Goal: Information Seeking & Learning: Learn about a topic

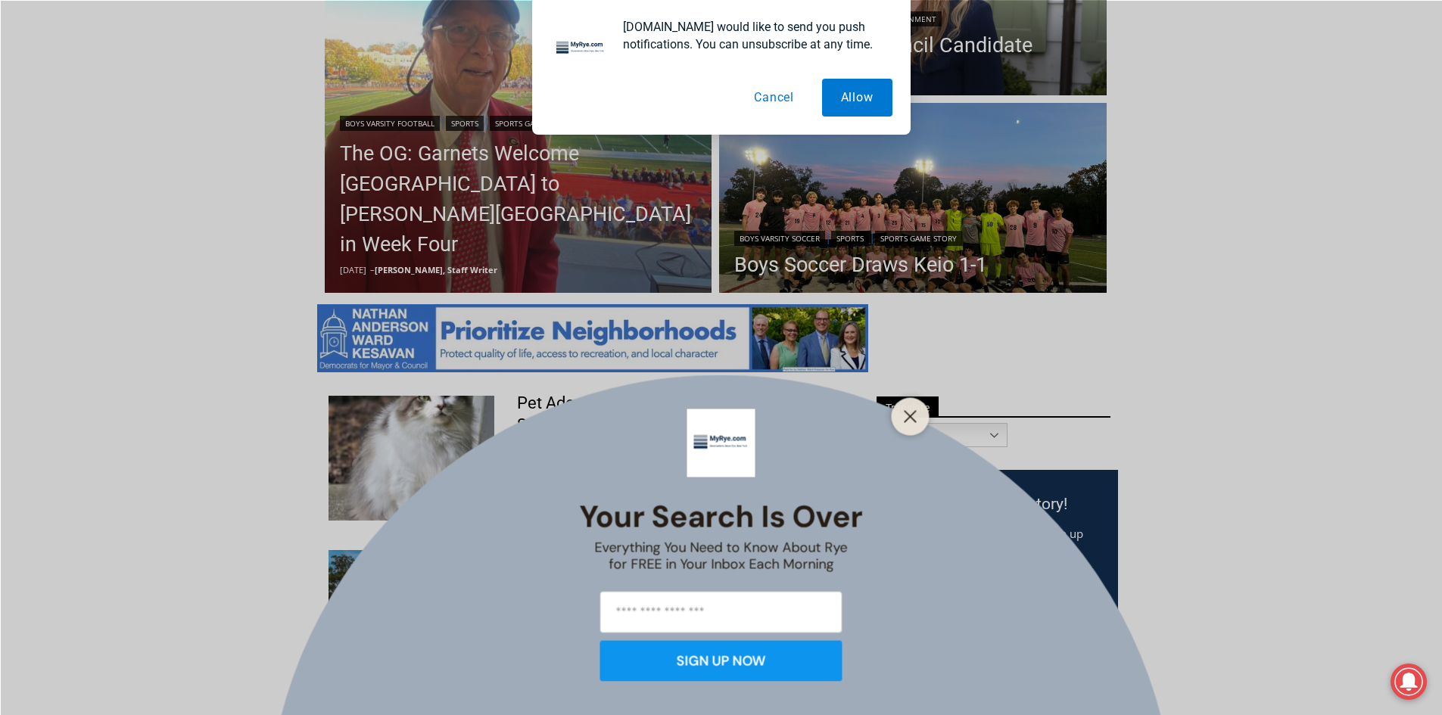
scroll to position [530, 0]
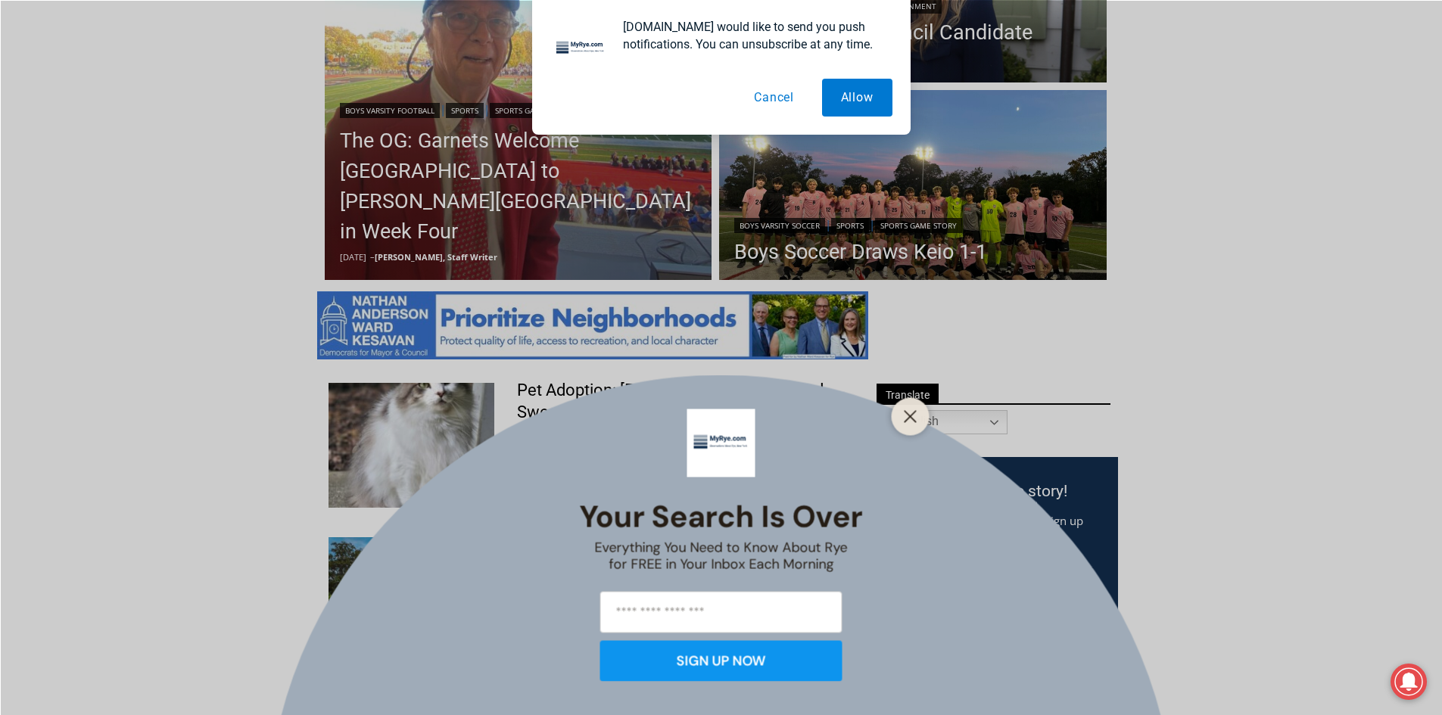
click at [906, 431] on div at bounding box center [911, 416] width 38 height 38
click at [905, 417] on icon "Close" at bounding box center [911, 417] width 14 height 14
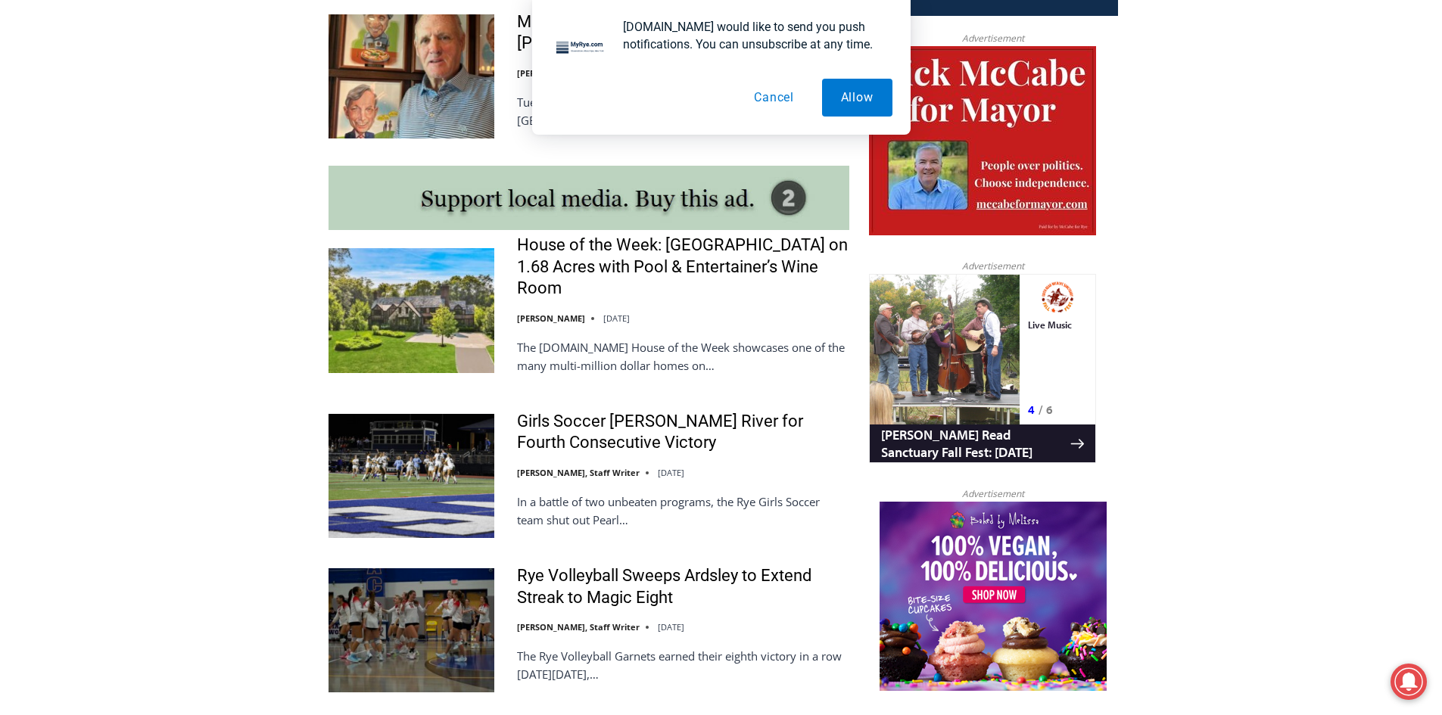
scroll to position [1211, 0]
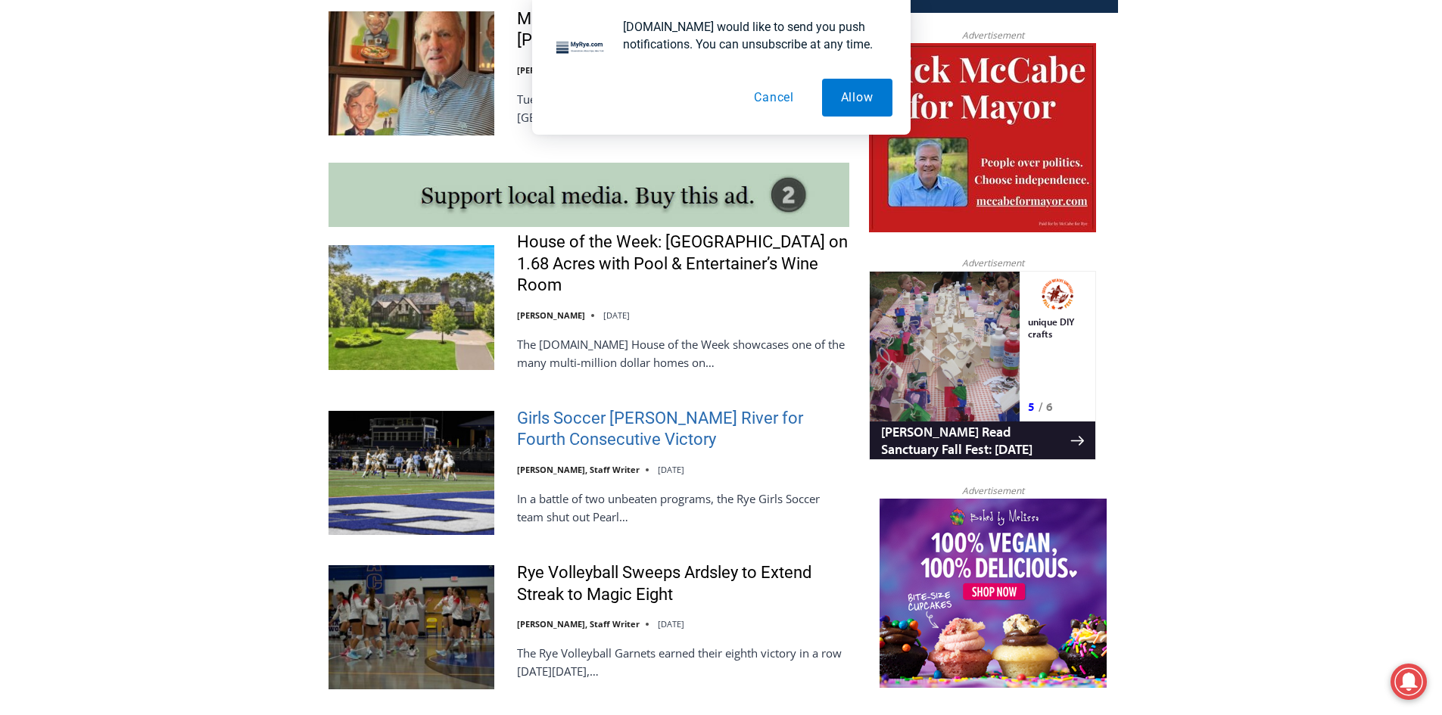
click at [609, 428] on link "Girls Soccer [PERSON_NAME] River for Fourth Consecutive Victory" at bounding box center [683, 429] width 332 height 43
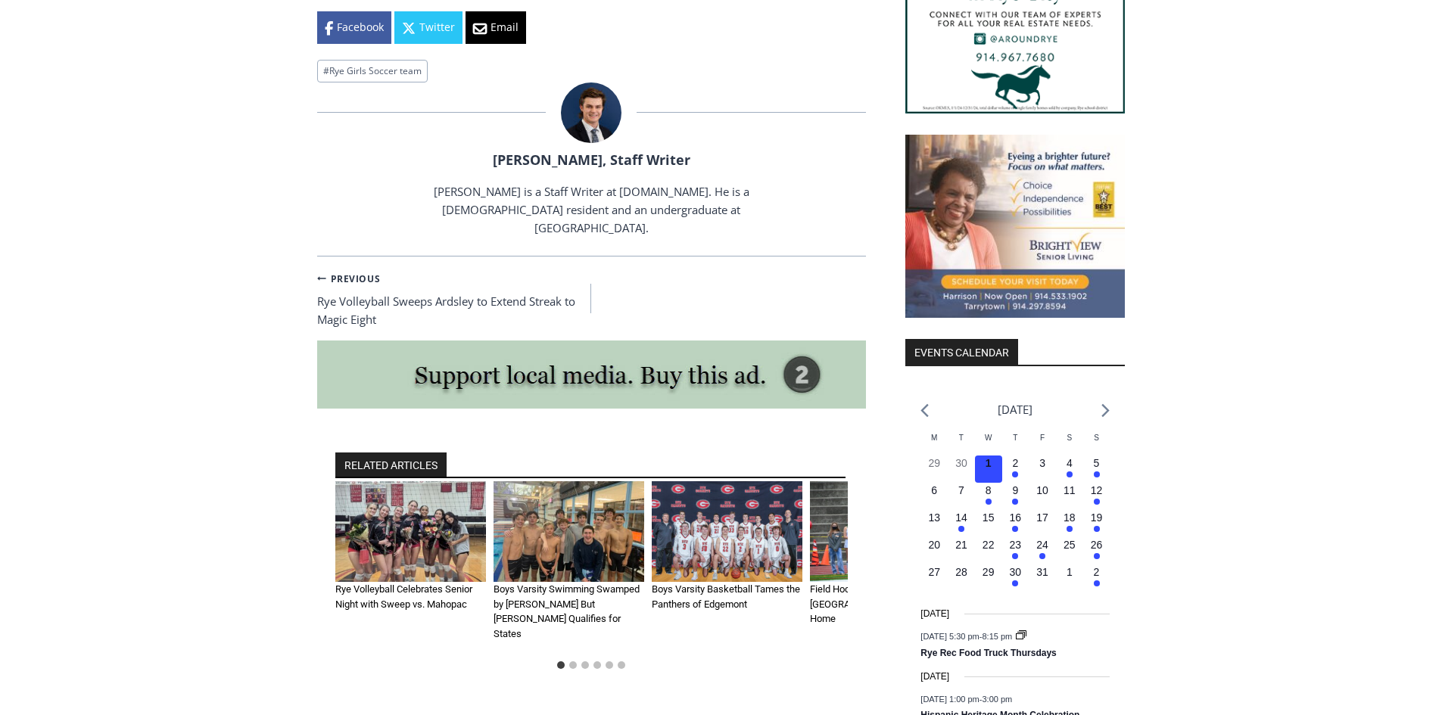
scroll to position [1257, 0]
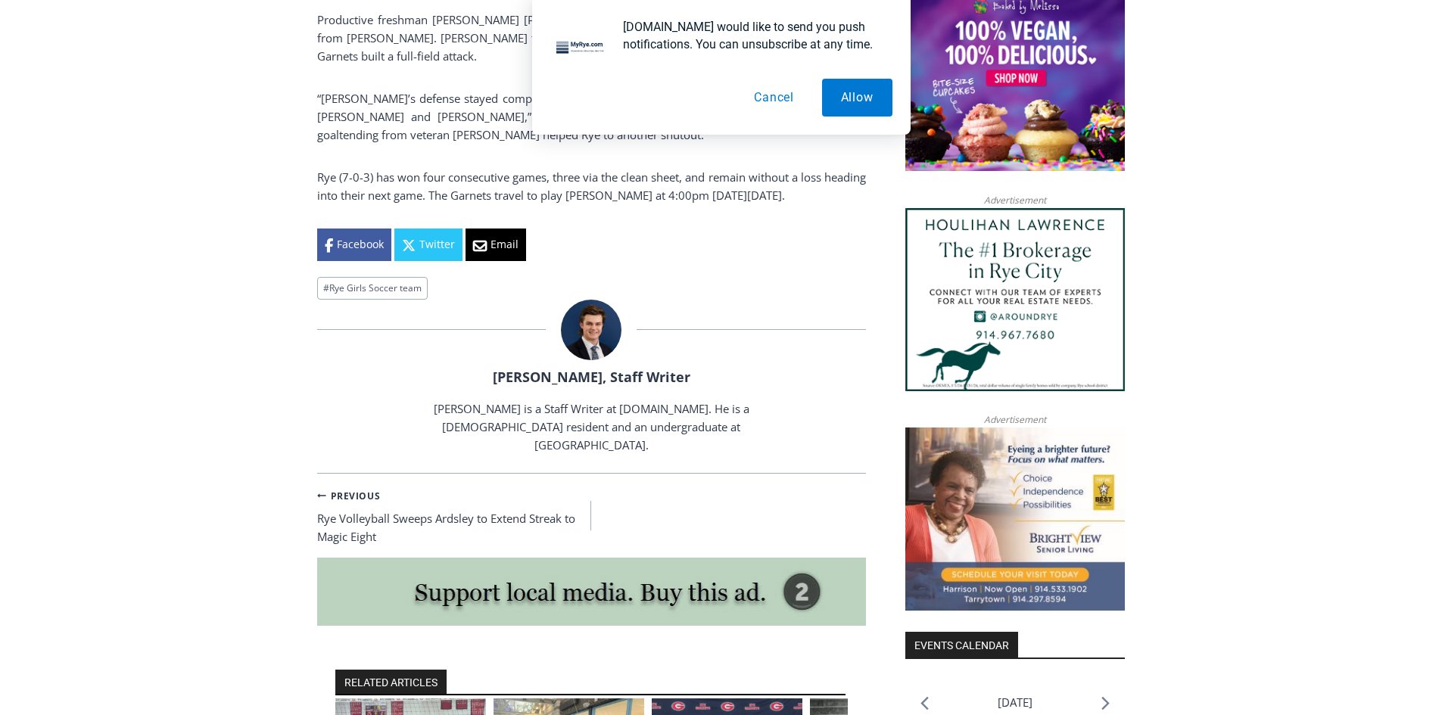
click at [769, 99] on button "Cancel" at bounding box center [774, 98] width 78 height 38
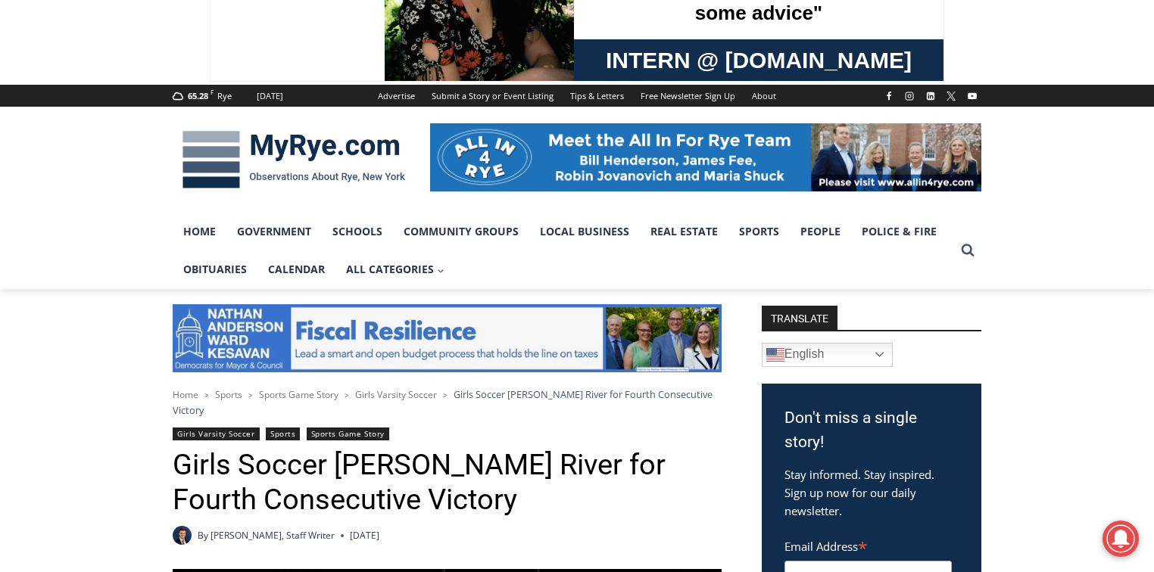
scroll to position [0, 0]
